Goal: Task Accomplishment & Management: Manage account settings

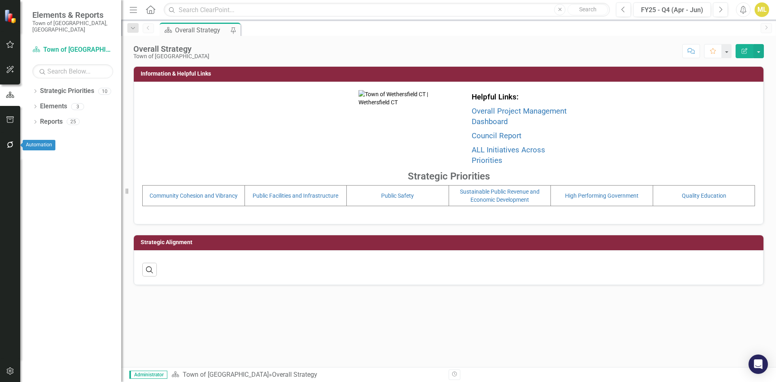
click at [13, 138] on button "button" at bounding box center [10, 145] width 18 height 17
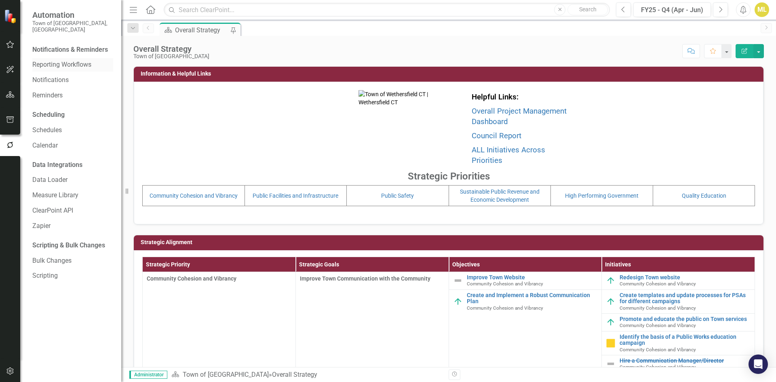
click at [64, 58] on div "Reporting Workflows" at bounding box center [72, 64] width 81 height 13
click at [60, 60] on link "Reporting Workflows" at bounding box center [72, 64] width 81 height 9
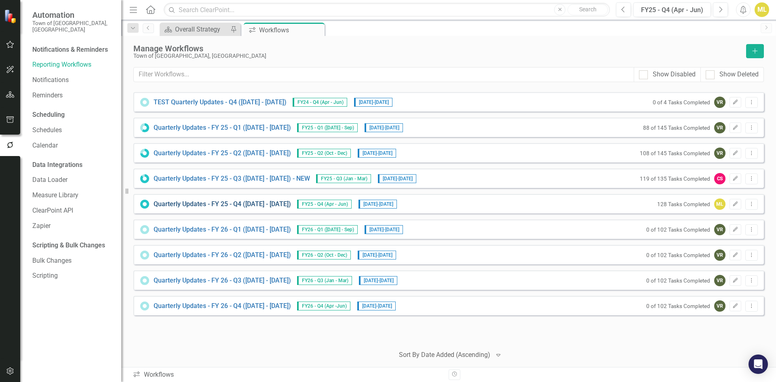
click at [278, 204] on link "Quarterly Updates - FY 25 - Q4 (April 1, 2025 - June 30, 2025)" at bounding box center [222, 204] width 137 height 9
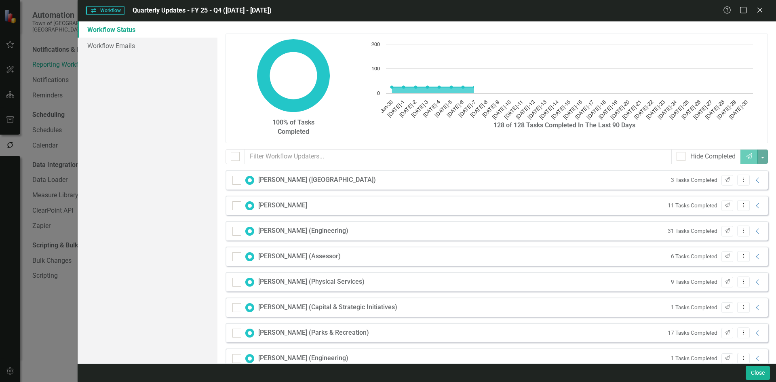
checkbox input "false"
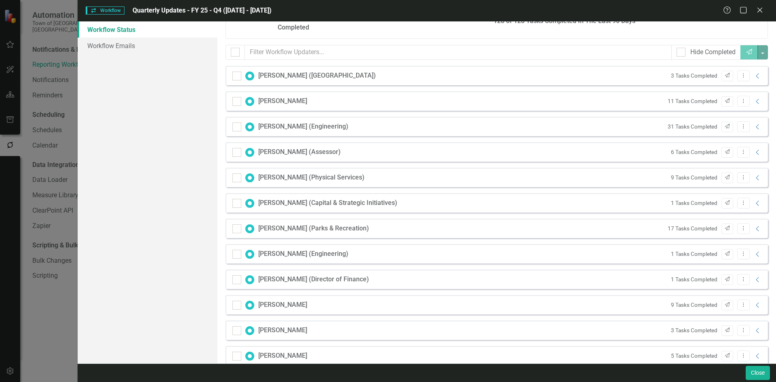
scroll to position [271, 0]
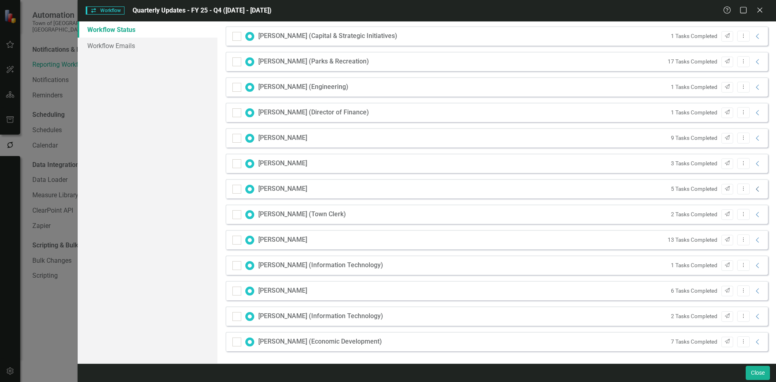
click at [753, 186] on icon "Collapse" at bounding box center [757, 189] width 8 height 6
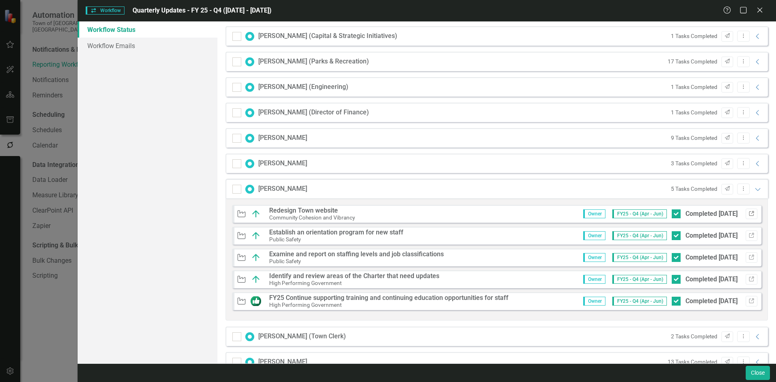
click at [749, 211] on icon "button" at bounding box center [751, 213] width 5 height 5
click at [761, 11] on icon at bounding box center [759, 10] width 6 height 6
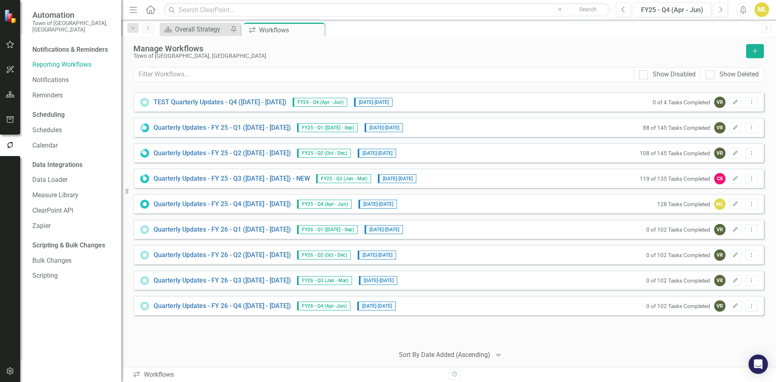
click at [13, 47] on icon "button" at bounding box center [10, 44] width 8 height 6
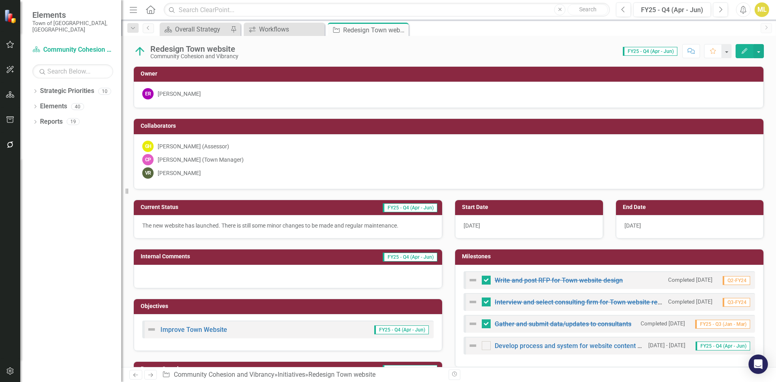
click at [640, 226] on div "[DATE]" at bounding box center [690, 226] width 148 height 23
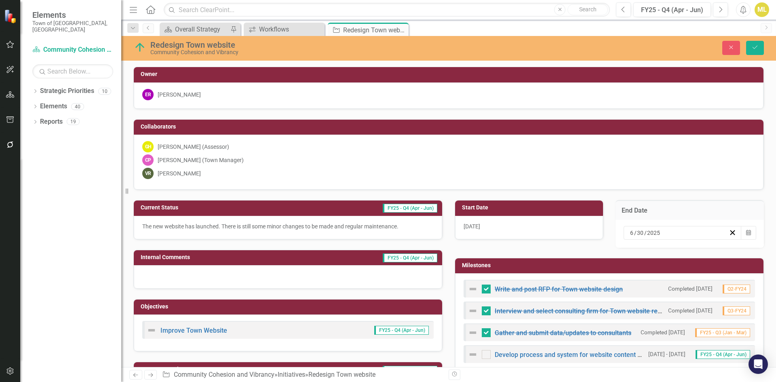
click at [629, 230] on input "6" at bounding box center [631, 233] width 4 height 8
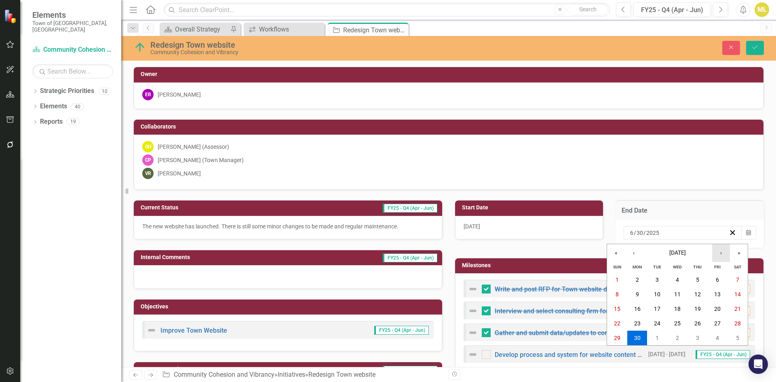
click at [720, 253] on button "›" at bounding box center [721, 253] width 18 height 18
click at [663, 337] on button "30" at bounding box center [657, 337] width 20 height 15
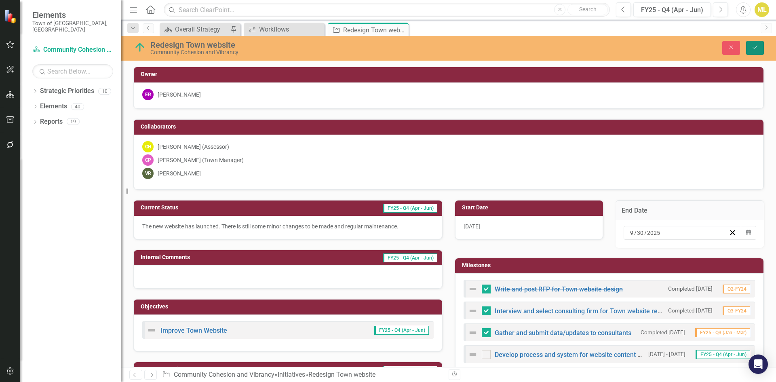
click at [755, 52] on button "Save" at bounding box center [755, 48] width 18 height 14
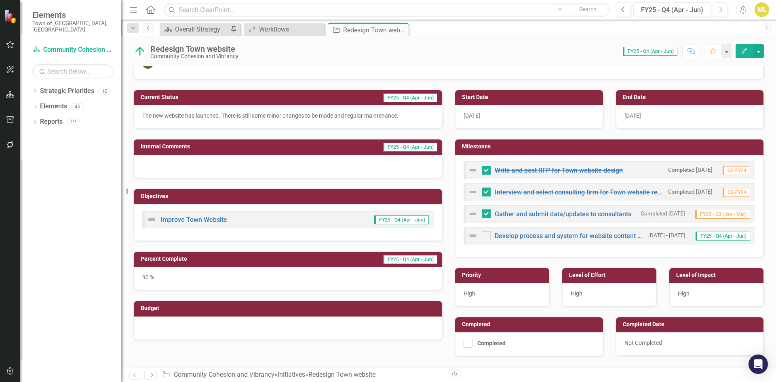
scroll to position [233, 0]
